Goal: Transaction & Acquisition: Purchase product/service

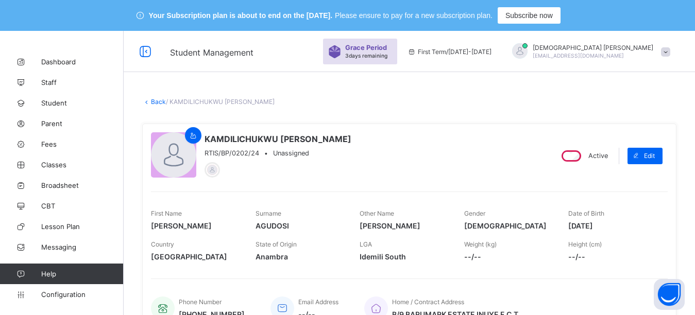
scroll to position [356, 0]
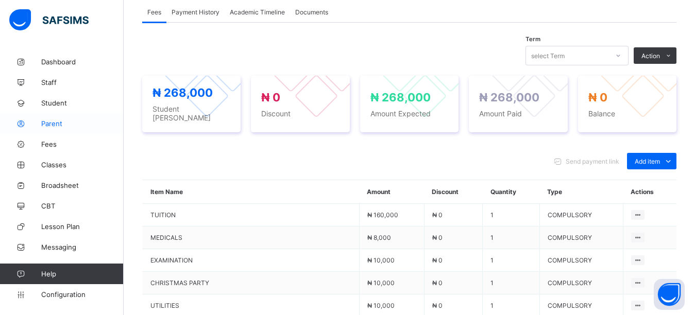
click at [56, 124] on span "Parent" at bounding box center [82, 124] width 82 height 8
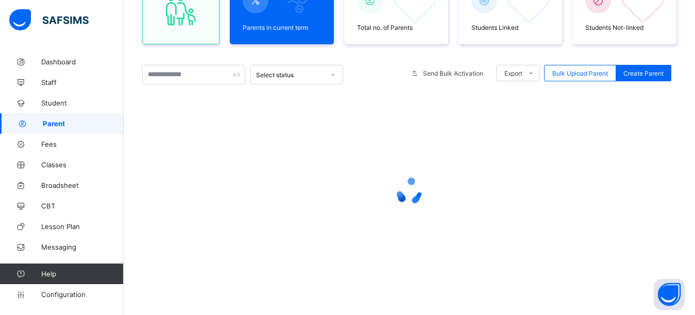
scroll to position [155, 0]
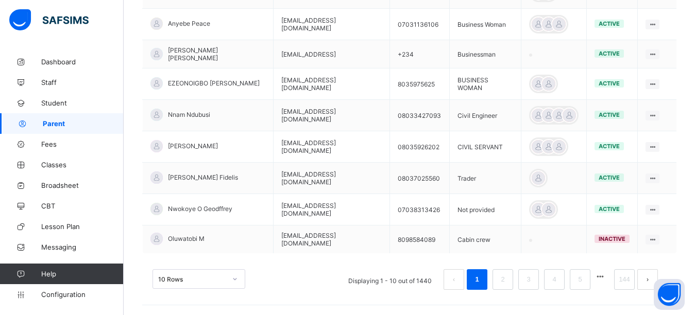
click at [173, 79] on span "EZEONOIGBO SILVIA" at bounding box center [214, 83] width 92 height 8
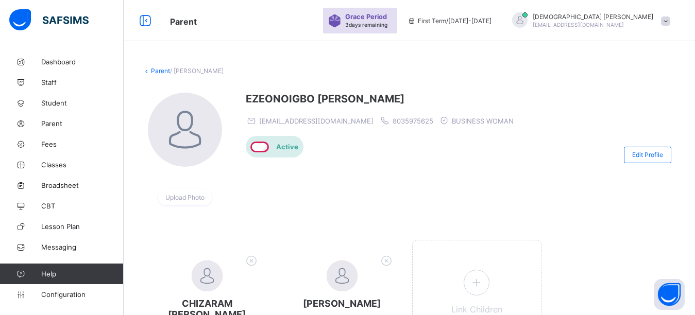
scroll to position [126, 0]
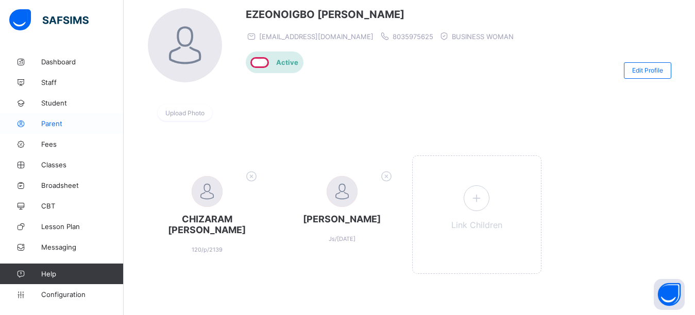
click at [54, 125] on span "Parent" at bounding box center [82, 124] width 82 height 8
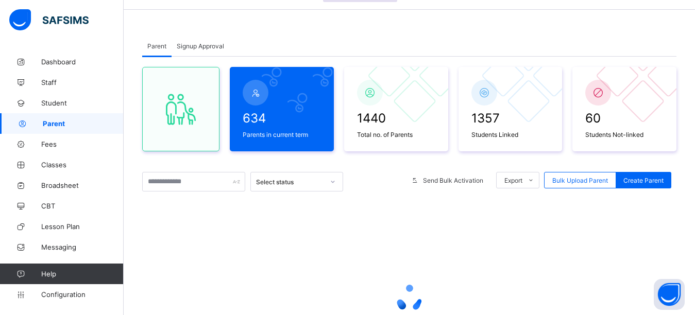
scroll to position [169, 0]
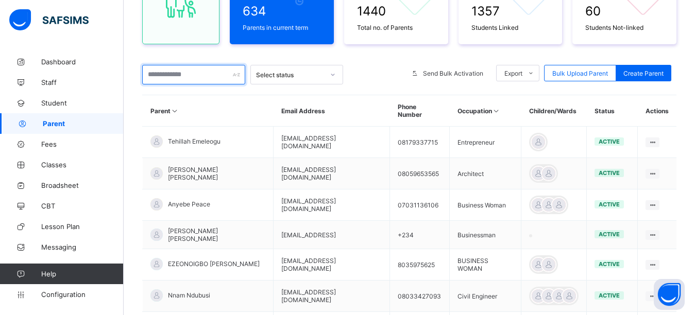
click at [198, 75] on input "text" at bounding box center [193, 75] width 103 height 20
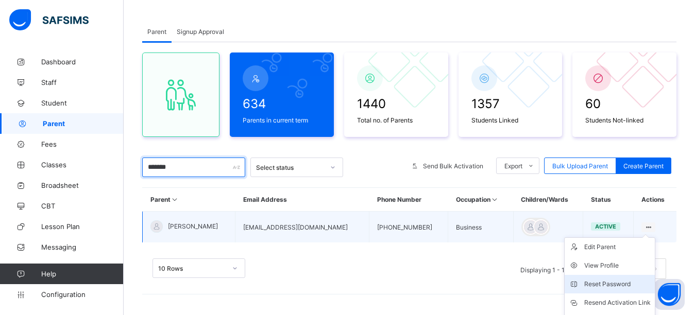
scroll to position [130, 0]
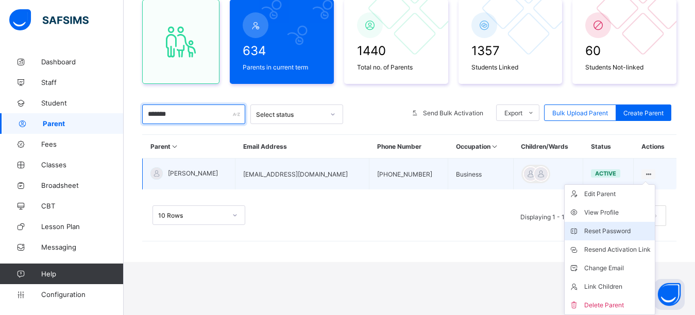
type input "*******"
click at [630, 230] on div "Reset Password" at bounding box center [617, 231] width 66 height 10
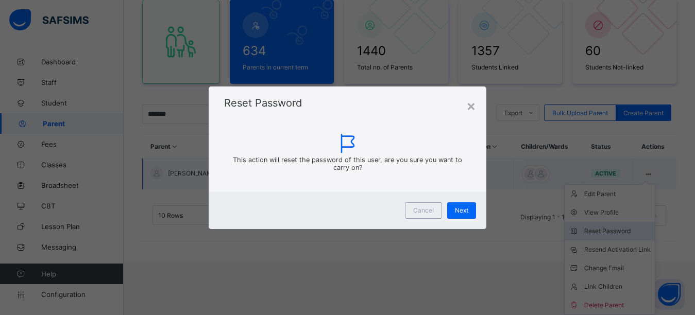
scroll to position [77, 0]
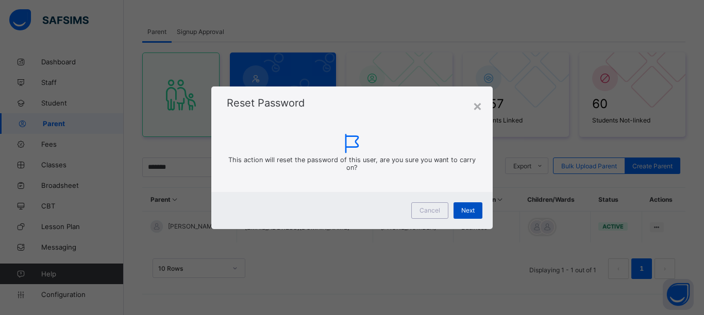
click at [471, 210] on span "Next" at bounding box center [467, 211] width 13 height 8
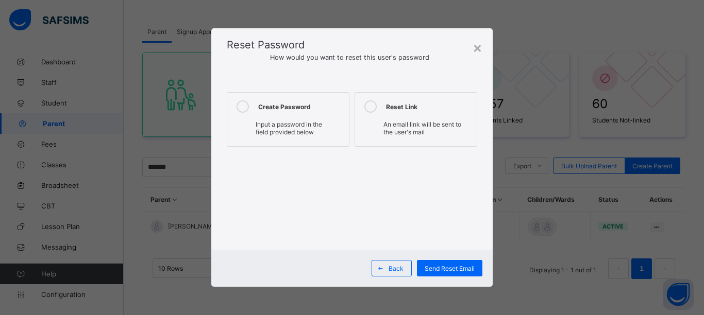
click at [243, 108] on icon at bounding box center [242, 106] width 12 height 12
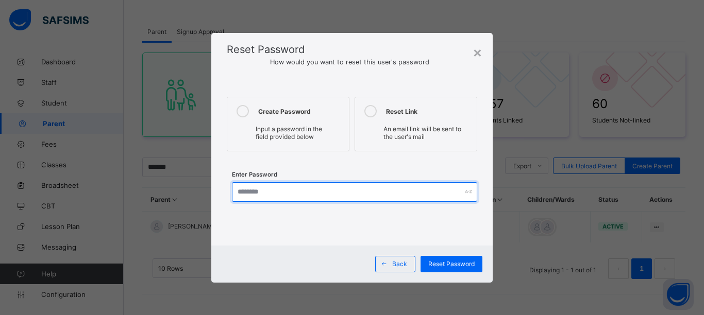
click at [249, 198] on input "text" at bounding box center [354, 192] width 245 height 20
type input "**********"
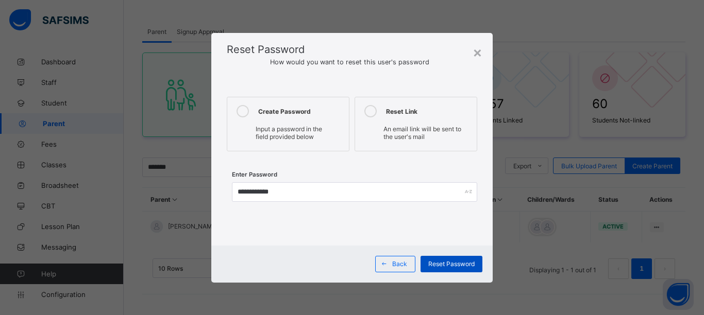
click at [439, 267] on span "Reset Password" at bounding box center [451, 264] width 46 height 8
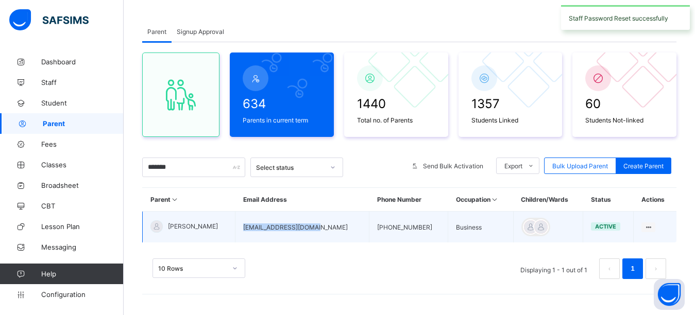
drag, startPoint x: 324, startPoint y: 233, endPoint x: 238, endPoint y: 236, distance: 86.1
click at [238, 236] on td "chikaenekwe@yahoo.com" at bounding box center [302, 227] width 134 height 31
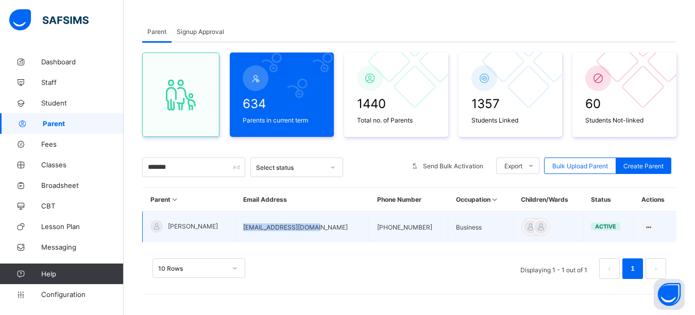
copy td "chikaenekwe@yahoo.com"
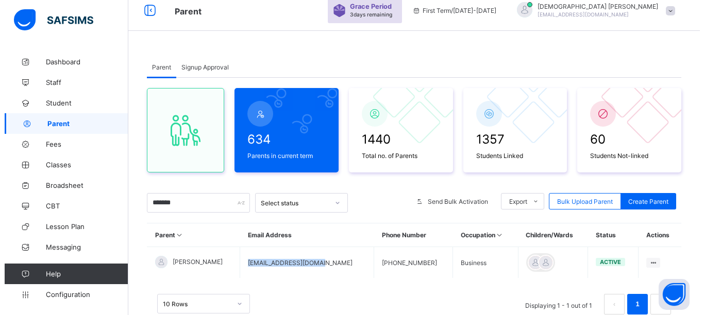
scroll to position [0, 0]
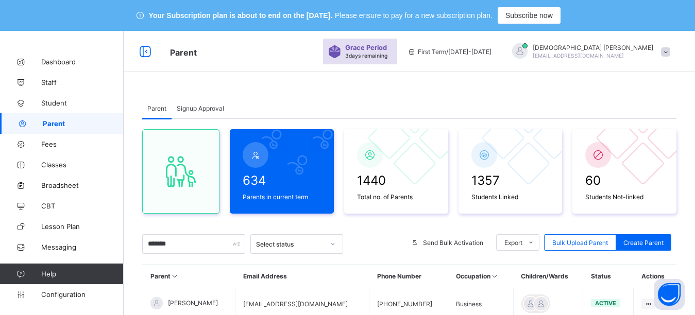
click at [618, 54] on span "paulisaiah@rtis-edu.ng" at bounding box center [578, 56] width 91 height 6
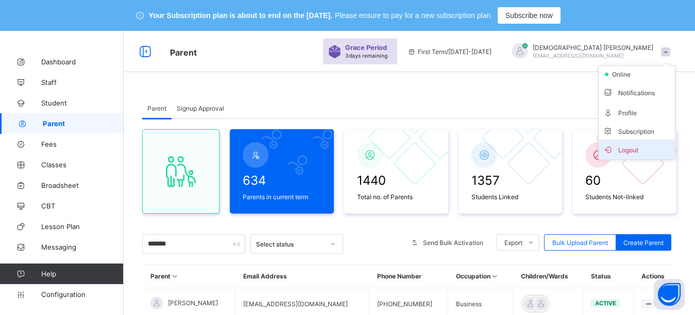
click at [628, 155] on span "Logout" at bounding box center [637, 150] width 68 height 12
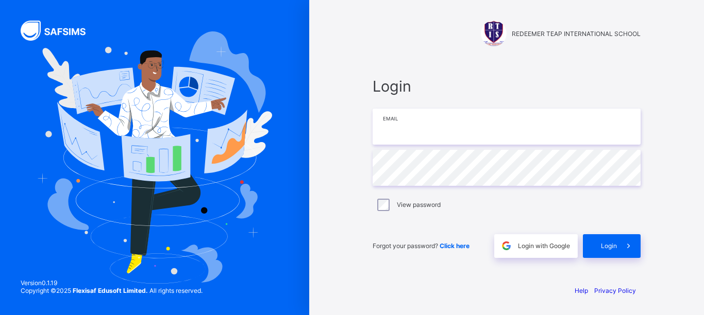
type input "**********"
click at [482, 130] on input "**********" at bounding box center [506, 127] width 268 height 36
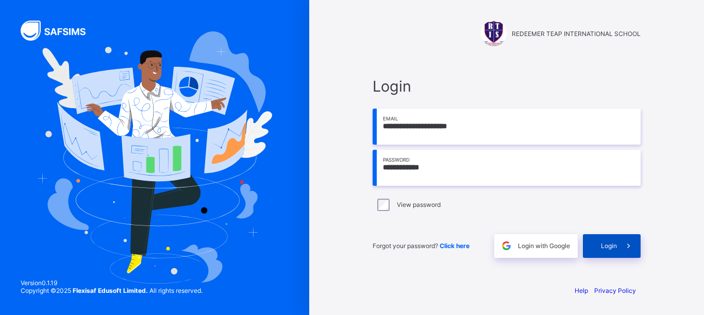
click at [606, 245] on span "Login" at bounding box center [609, 246] width 16 height 8
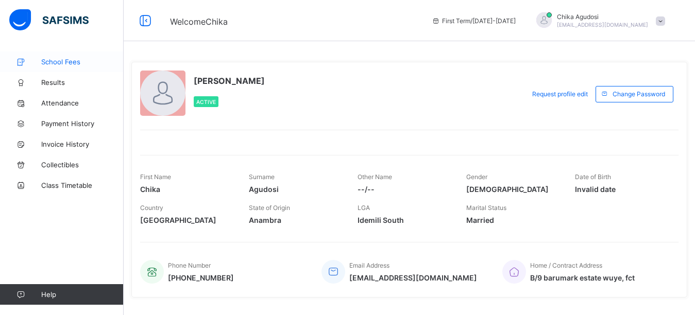
click at [67, 62] on span "School Fees" at bounding box center [82, 62] width 82 height 8
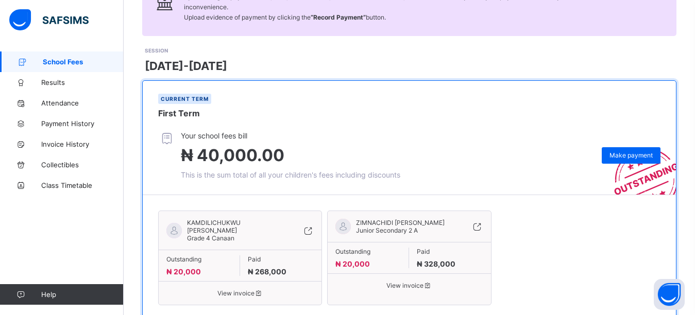
scroll to position [132, 0]
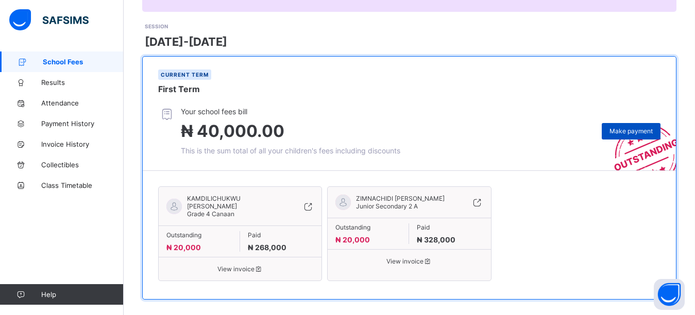
click at [623, 127] on span "Make payment" at bounding box center [630, 131] width 43 height 8
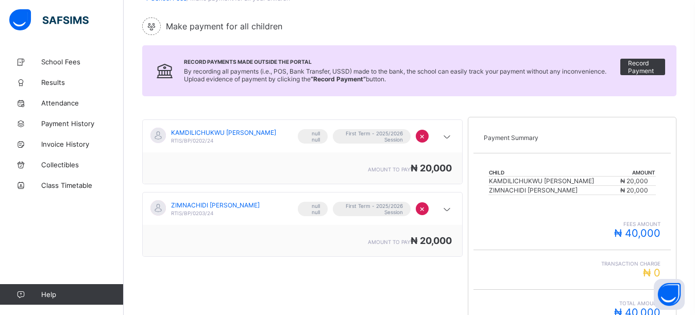
scroll to position [223, 0]
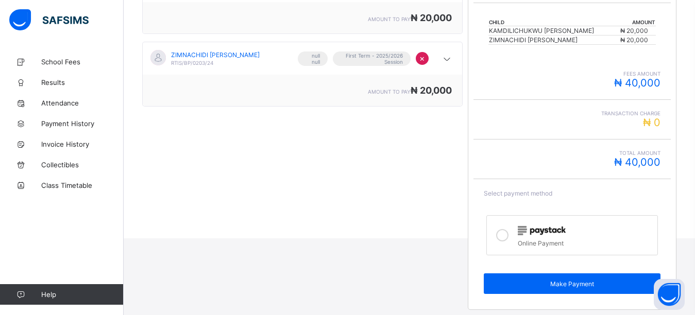
click at [505, 237] on icon at bounding box center [502, 235] width 12 height 12
click at [530, 285] on span "Make Payment" at bounding box center [571, 284] width 161 height 8
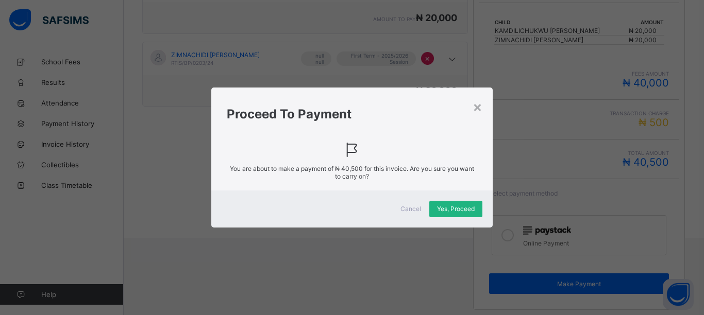
click at [467, 206] on span "Yes, Proceed" at bounding box center [456, 209] width 38 height 8
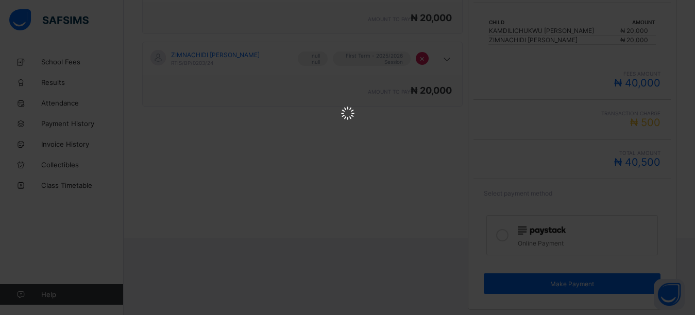
scroll to position [0, 0]
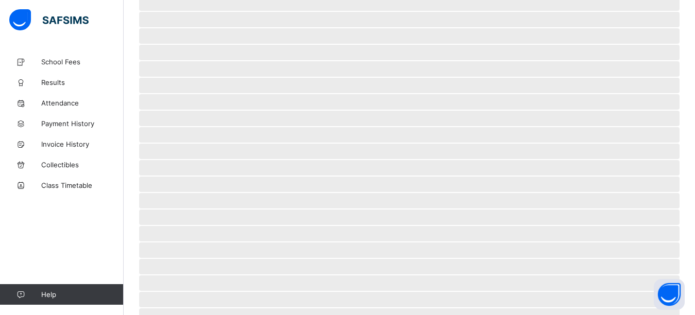
scroll to position [79, 0]
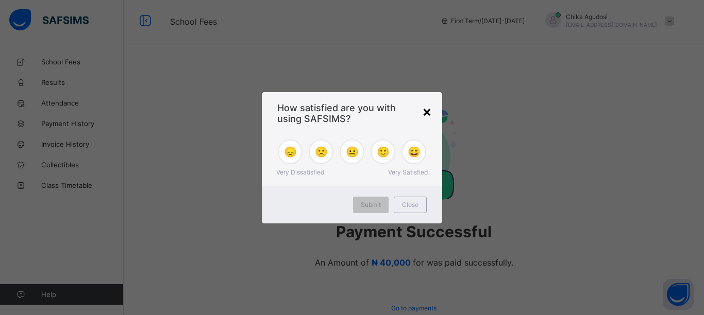
click at [423, 111] on div "×" at bounding box center [427, 112] width 10 height 18
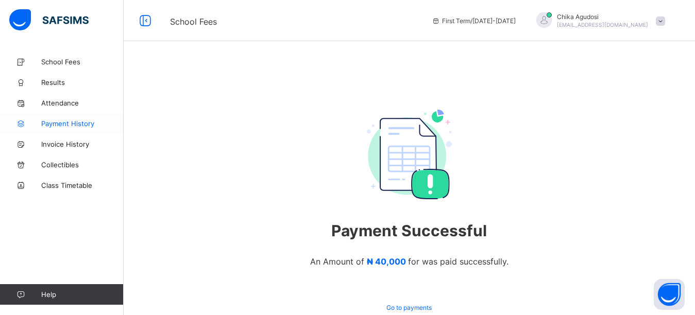
click at [83, 125] on span "Payment History" at bounding box center [82, 124] width 82 height 8
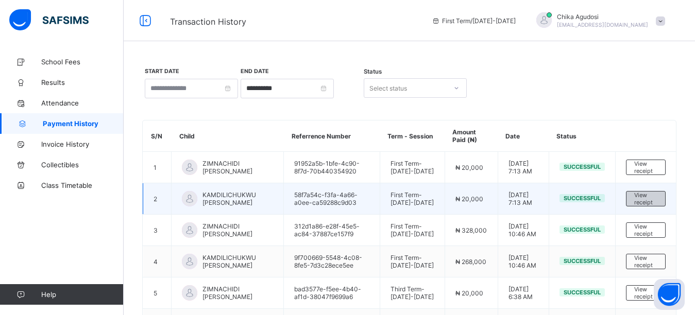
click at [651, 206] on span "View receipt" at bounding box center [645, 199] width 23 height 14
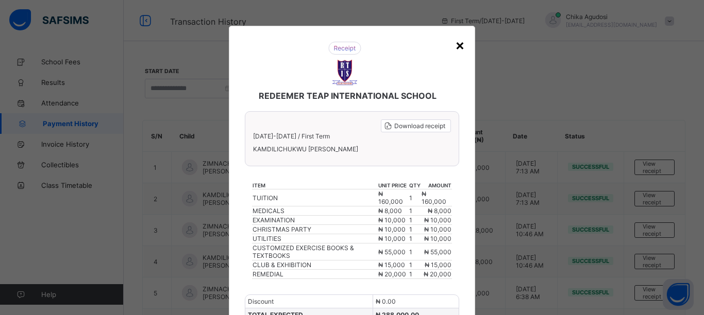
click at [459, 47] on div "×" at bounding box center [460, 45] width 10 height 18
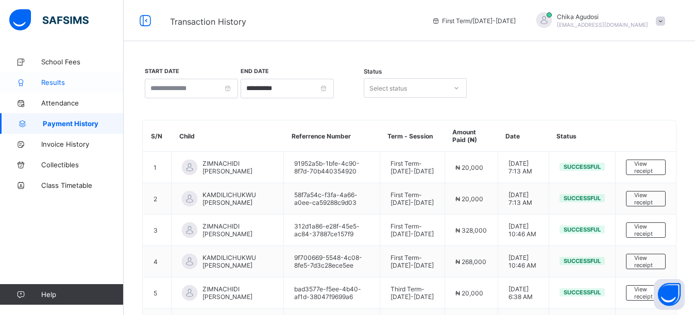
click at [65, 87] on link "Results" at bounding box center [62, 82] width 124 height 21
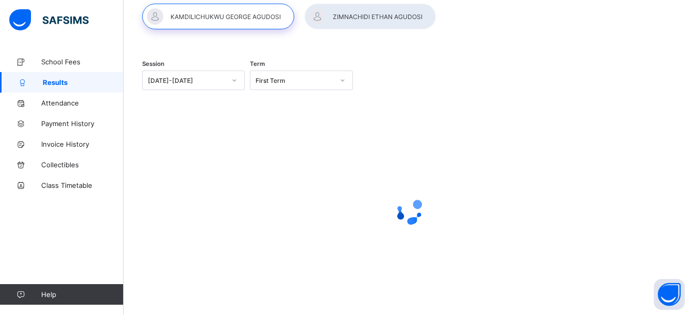
scroll to position [73, 0]
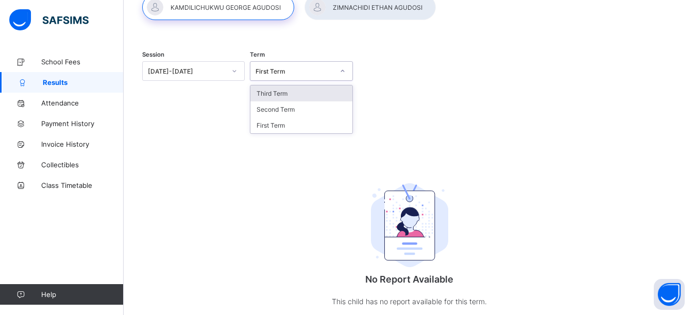
click at [305, 70] on div "First Term" at bounding box center [295, 71] width 78 height 8
click at [302, 95] on div "Third Term" at bounding box center [300, 94] width 101 height 16
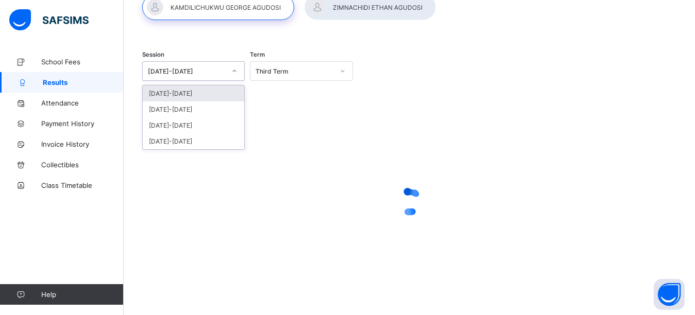
click at [208, 77] on div "2025-2026" at bounding box center [184, 71] width 82 height 14
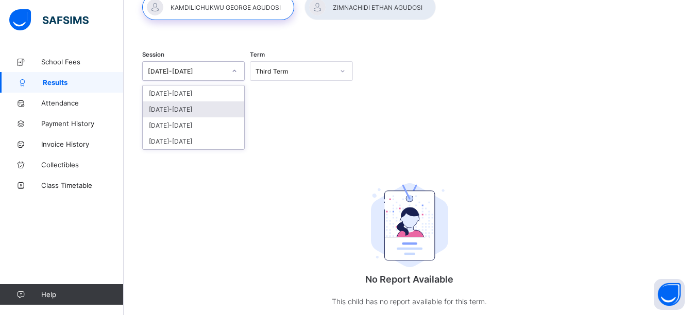
click at [197, 111] on div "[DATE]-[DATE]" at bounding box center [193, 109] width 101 height 16
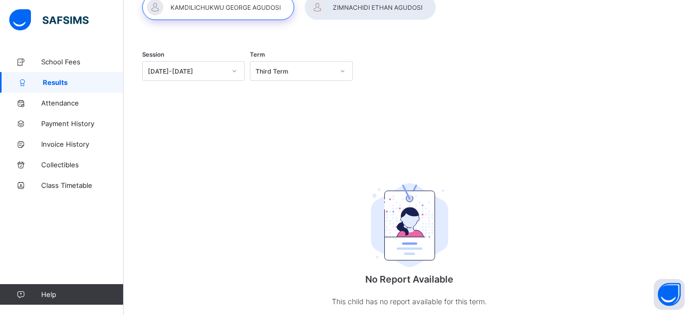
click at [224, 4] on div at bounding box center [218, 7] width 152 height 26
click at [224, 8] on div at bounding box center [218, 7] width 152 height 26
click at [205, 29] on div "Session 2024-2025 Term Third Term No Report Available This child has no report …" at bounding box center [409, 161] width 571 height 365
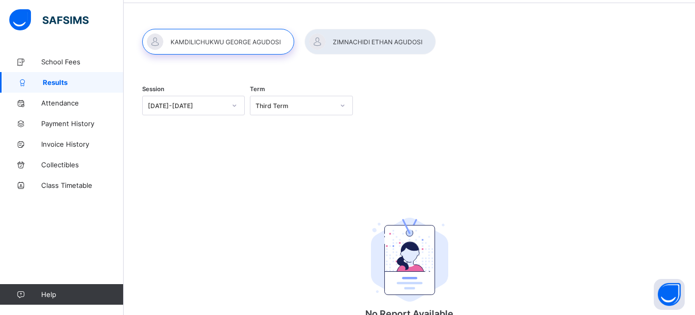
scroll to position [0, 0]
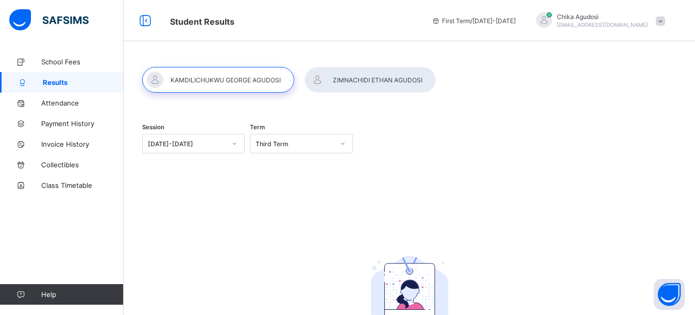
click at [342, 79] on div at bounding box center [369, 80] width 131 height 26
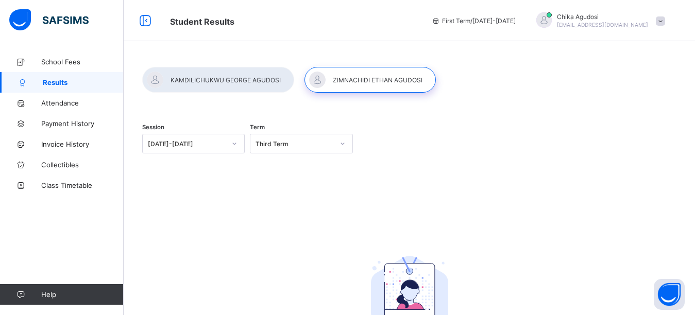
click at [222, 70] on div at bounding box center [218, 80] width 152 height 26
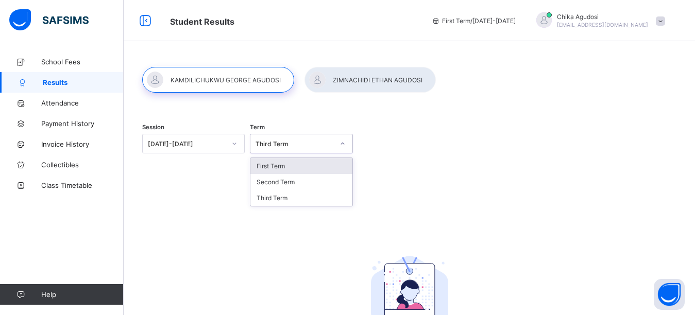
click at [312, 146] on div "Third Term" at bounding box center [295, 144] width 78 height 8
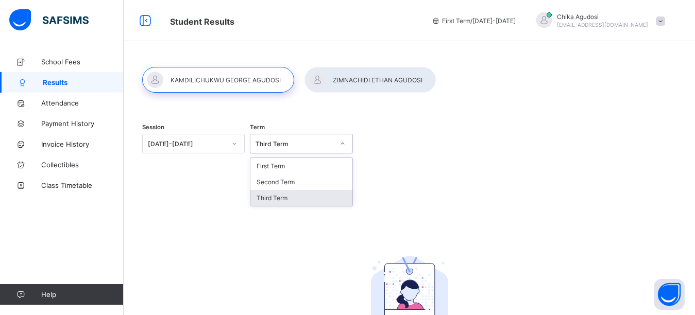
click at [280, 201] on div "Third Term" at bounding box center [300, 198] width 101 height 16
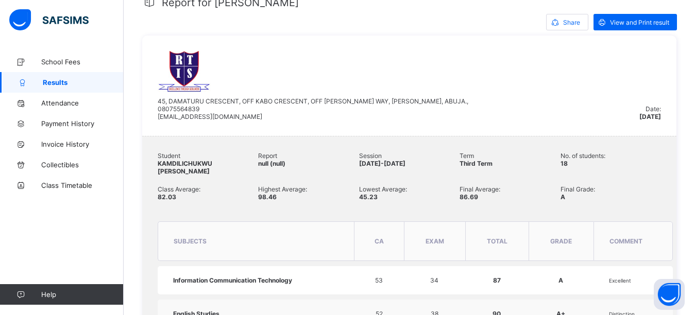
scroll to position [189, 0]
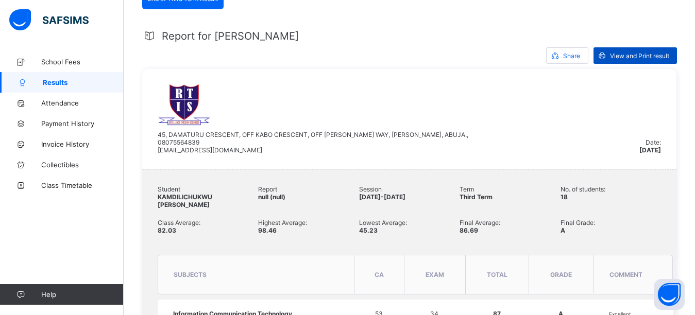
click at [636, 56] on span "View and Print result" at bounding box center [639, 56] width 59 height 8
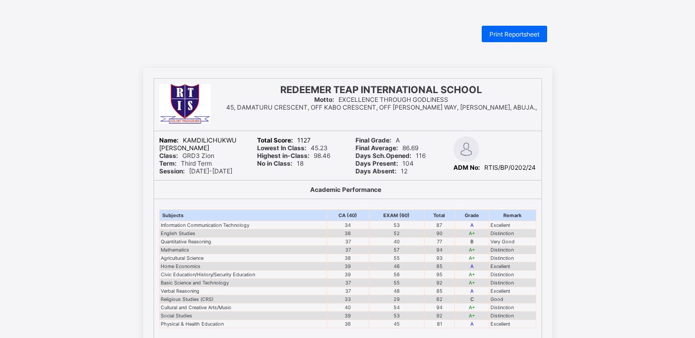
click at [324, 34] on div "Print Reportsheet" at bounding box center [347, 34] width 409 height 16
